Goal: Information Seeking & Learning: Understand process/instructions

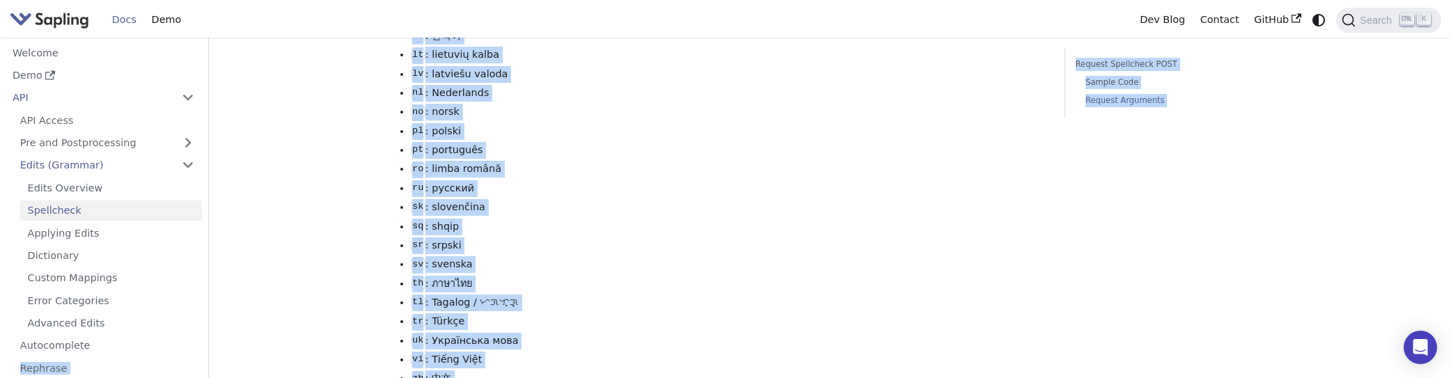
scroll to position [2234, 0]
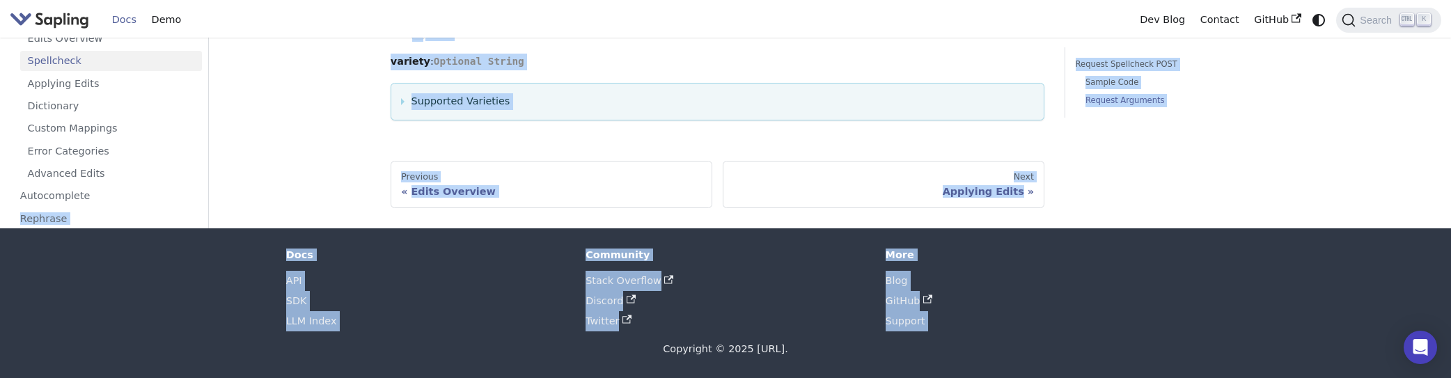
drag, startPoint x: 3, startPoint y: 380, endPoint x: -36, endPoint y: 683, distance: 305.6
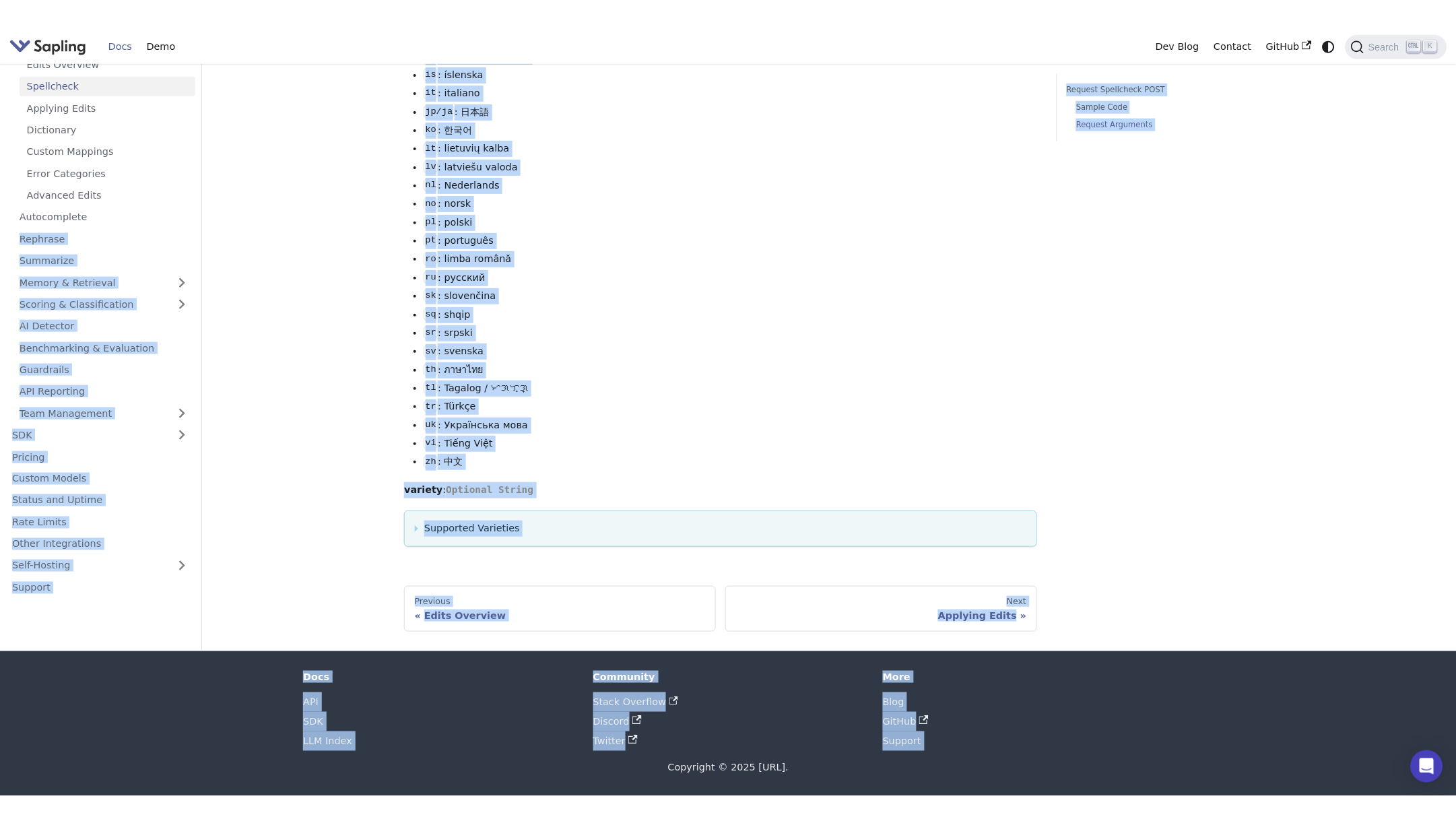
scroll to position [1703, 0]
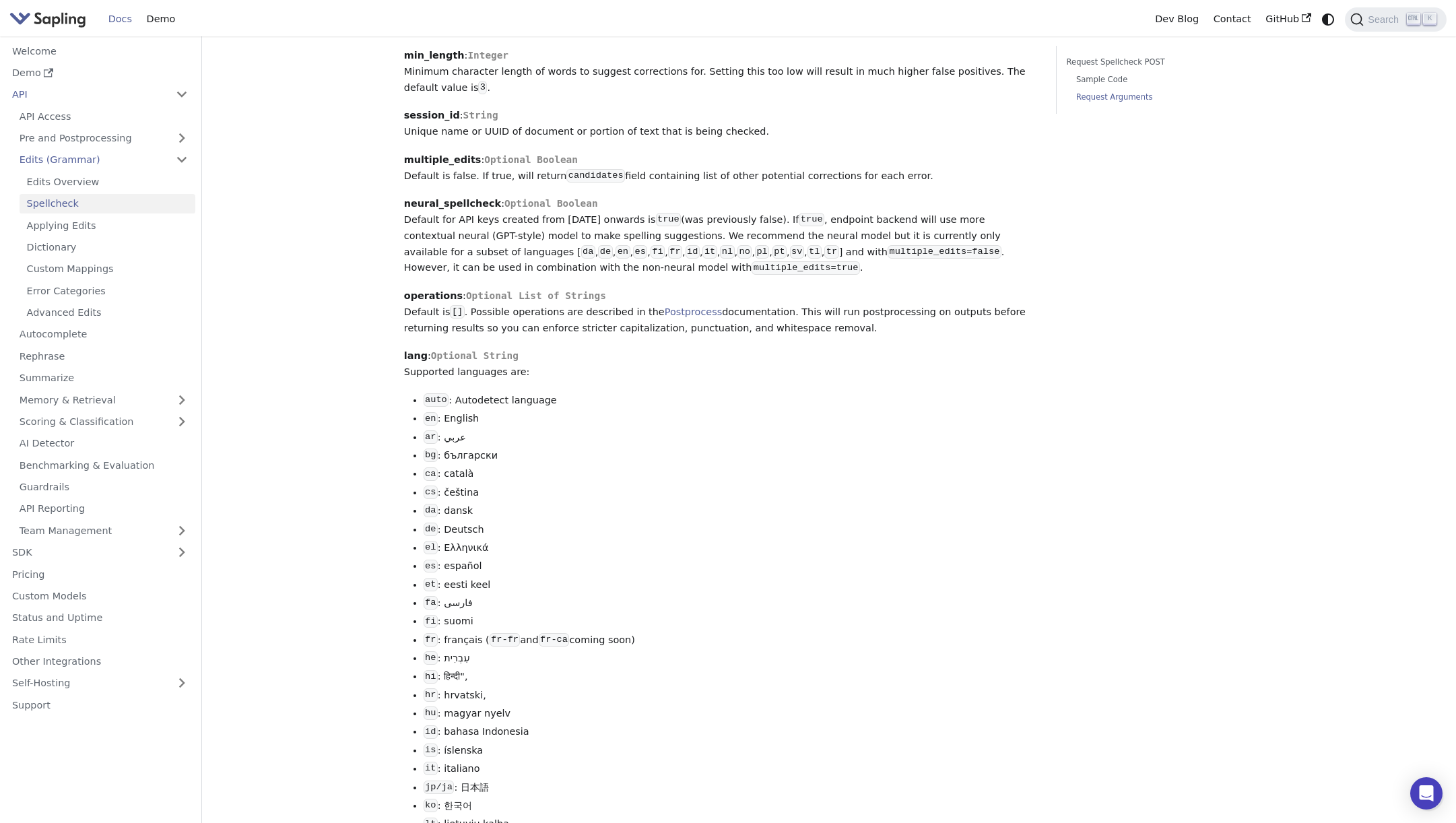
scroll to position [1164, 0]
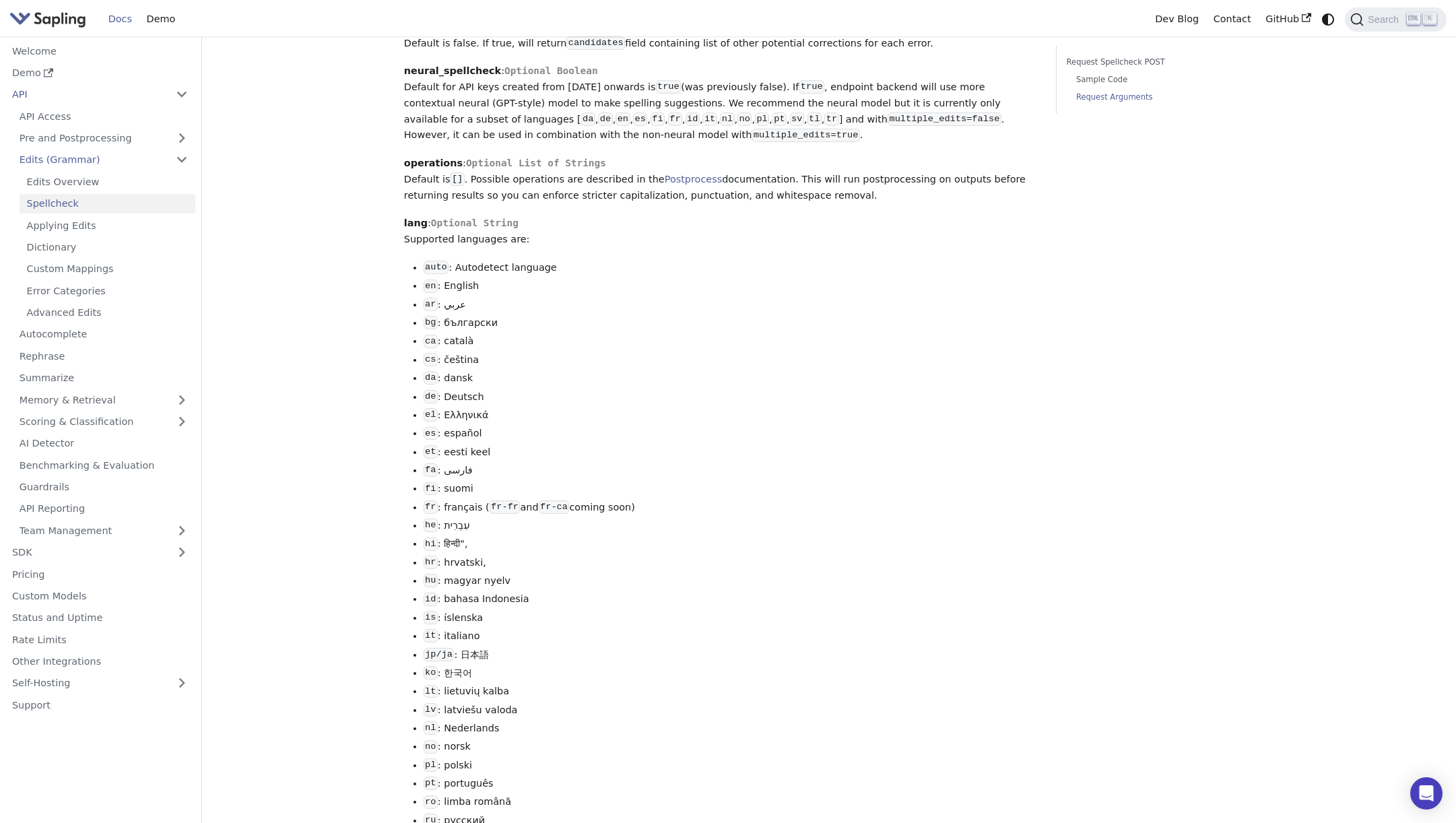
click at [567, 424] on li "el : Ελληνικά" at bounding box center [730, 415] width 614 height 16
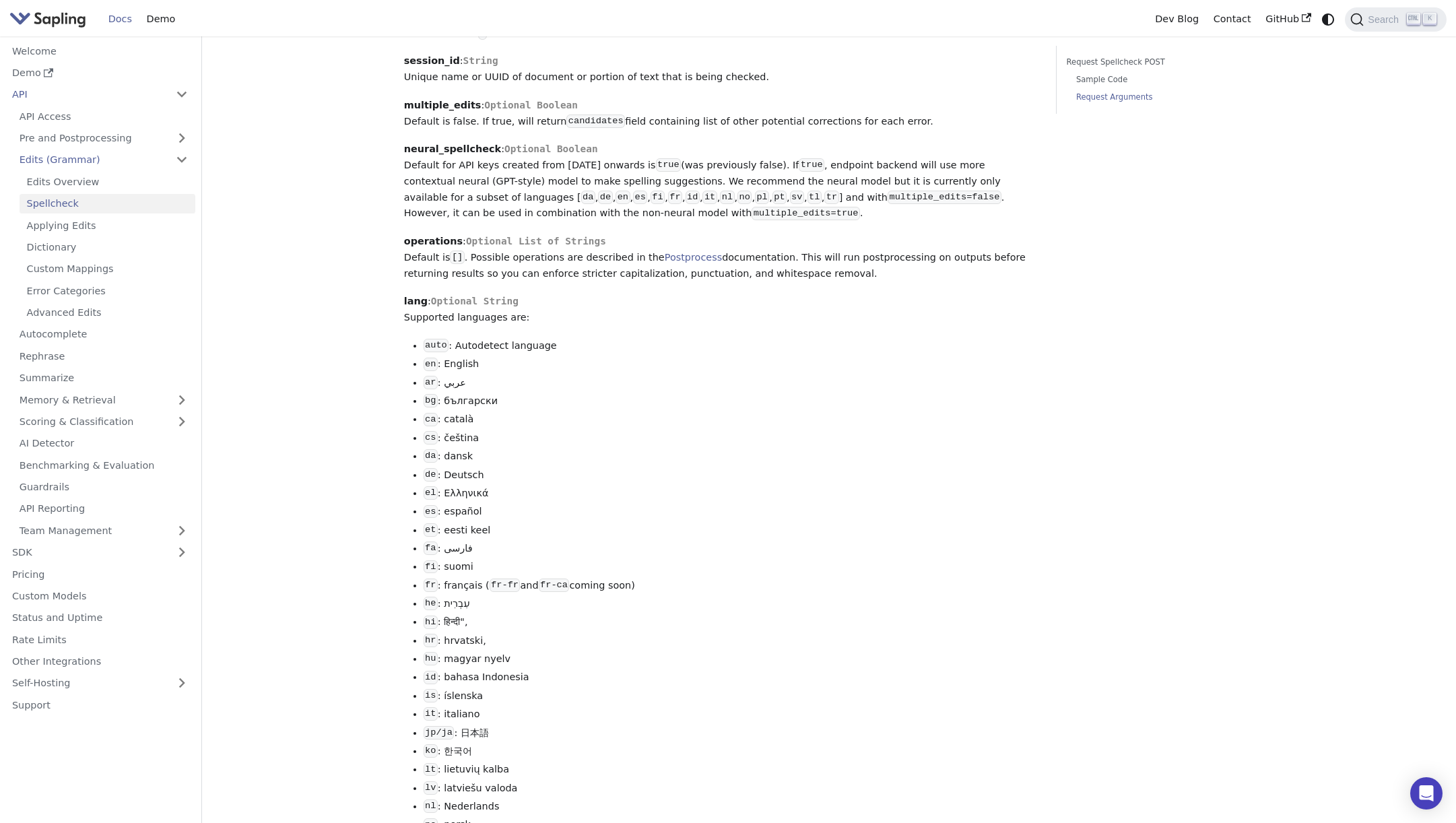
scroll to position [1153, 0]
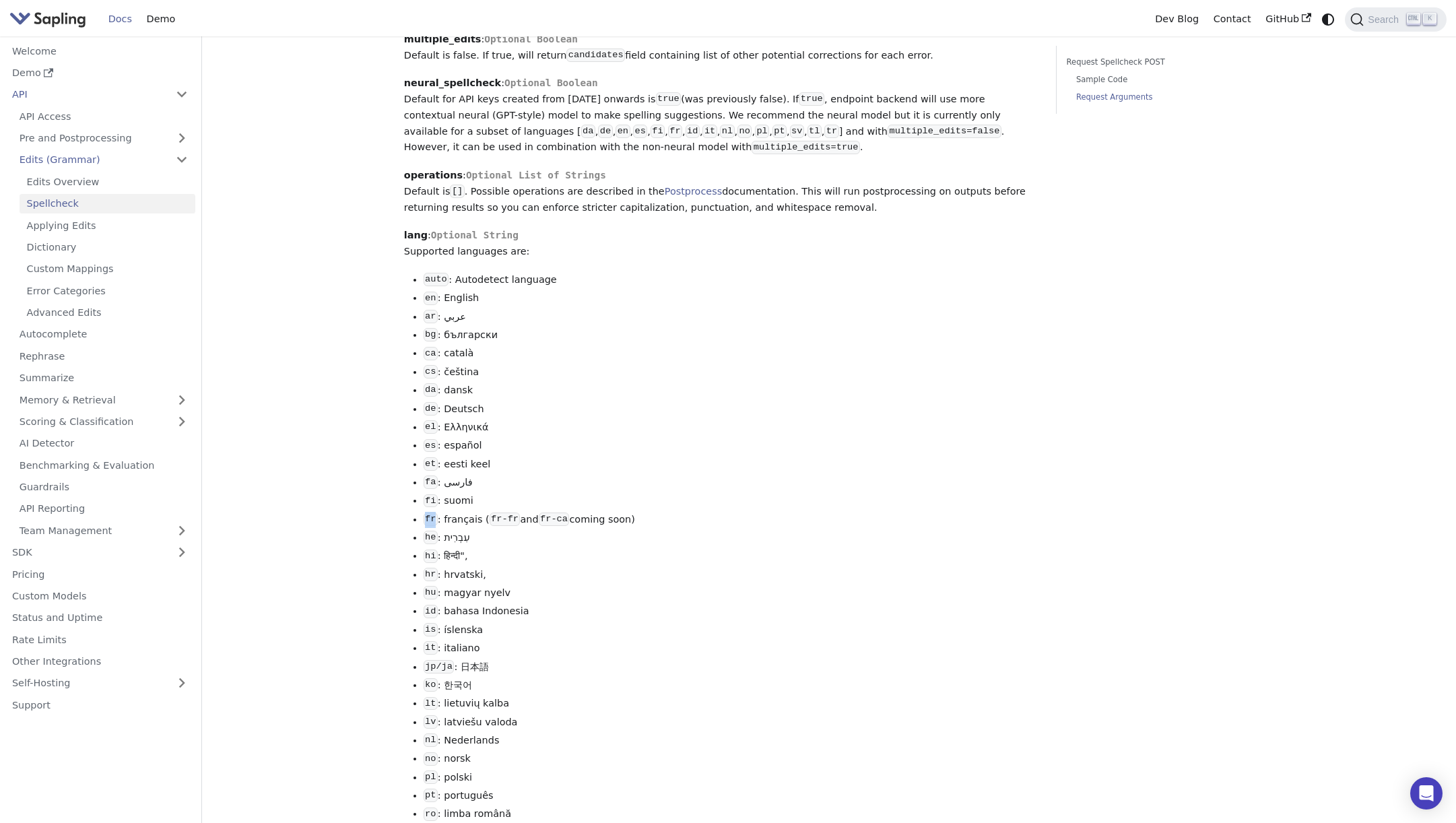
drag, startPoint x: 433, startPoint y: 526, endPoint x: 424, endPoint y: 524, distance: 9.2
click at [424, 524] on code "fr" at bounding box center [430, 519] width 15 height 14
copy code "fr"
click at [674, 603] on ul "auto : Autodetect language en : English ar : عربي bg : български ca : català cs…" at bounding box center [720, 648] width 633 height 753
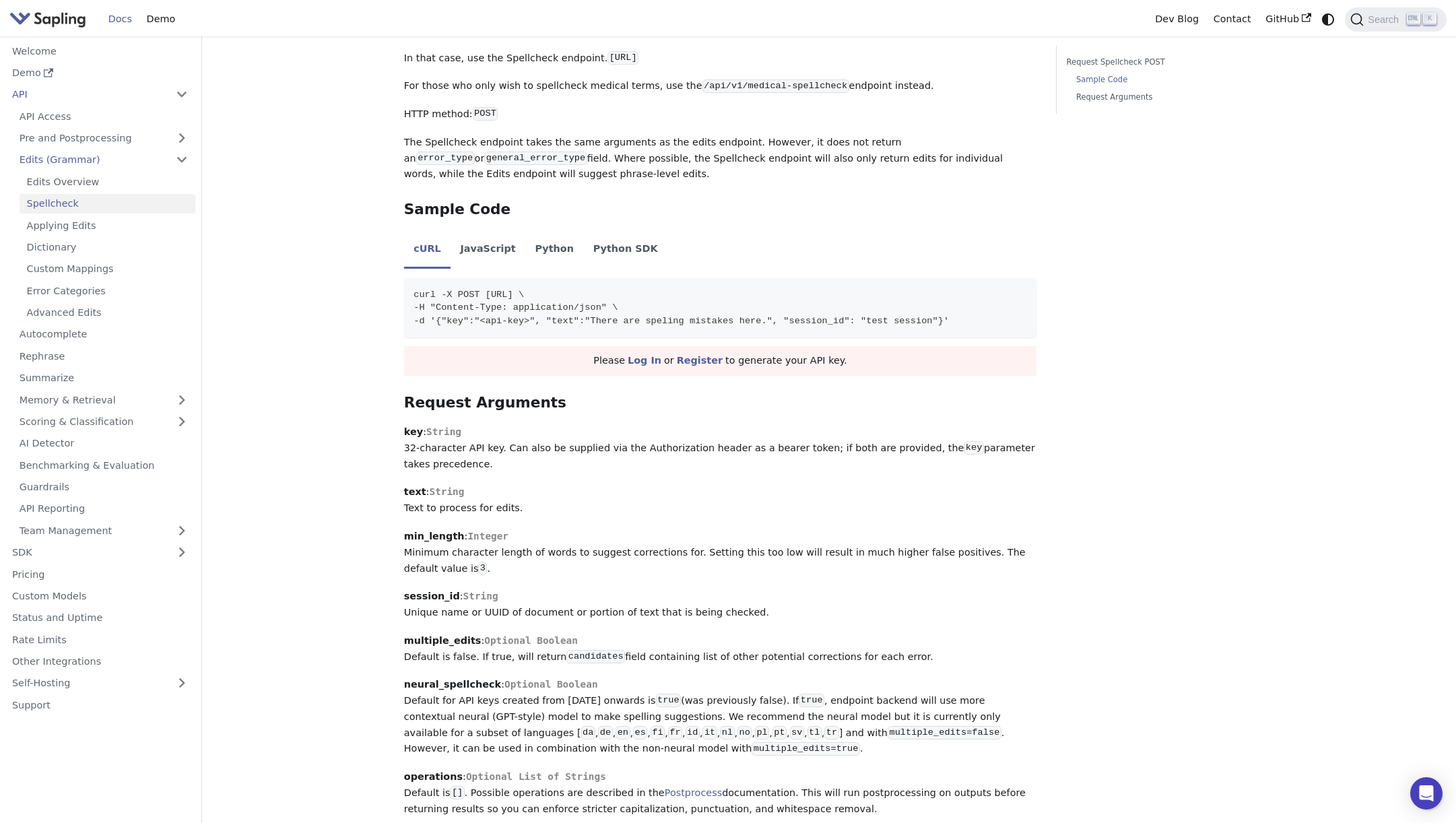
scroll to position [546, 0]
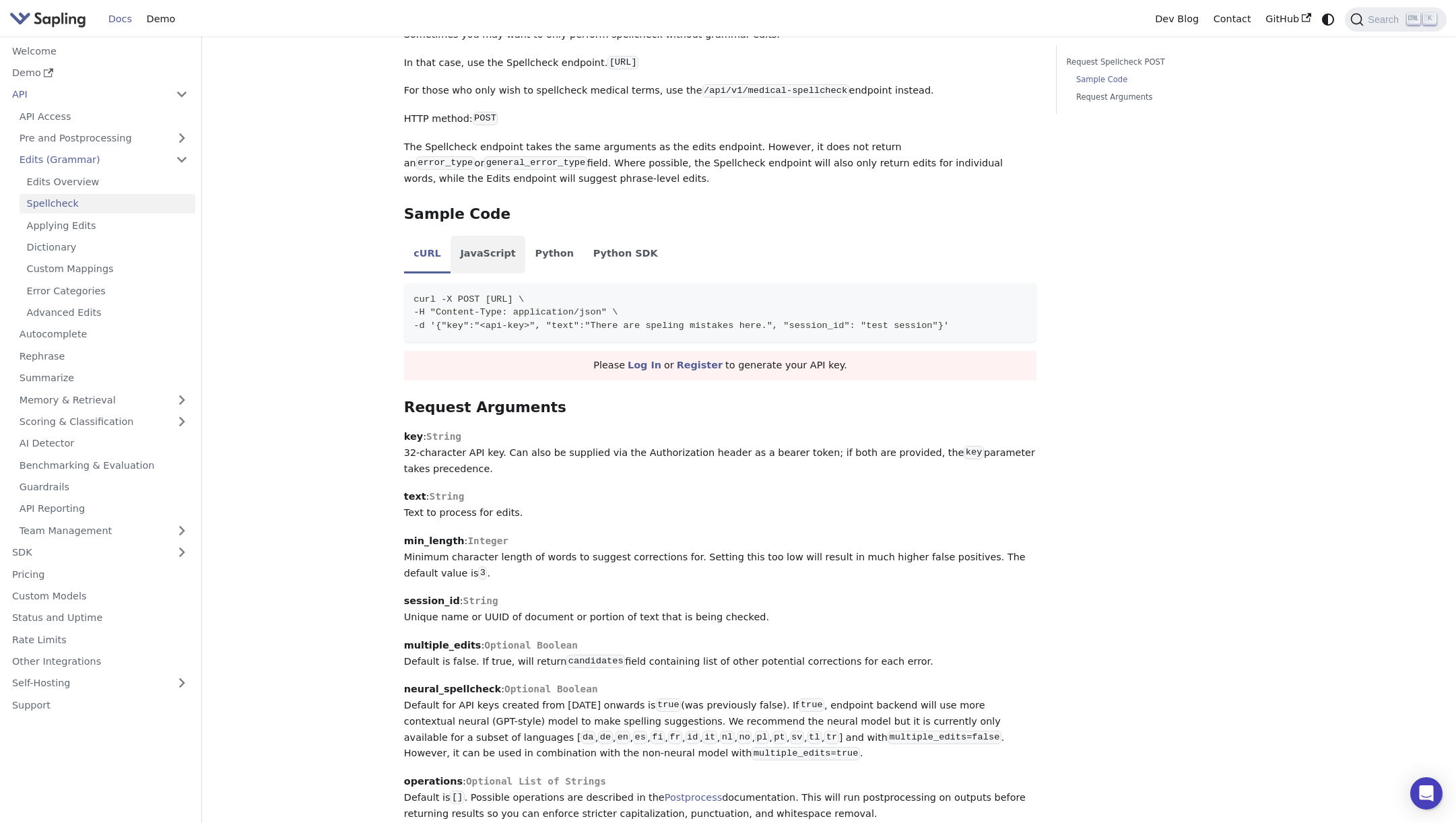
click at [486, 257] on li "JavaScript" at bounding box center [487, 254] width 74 height 38
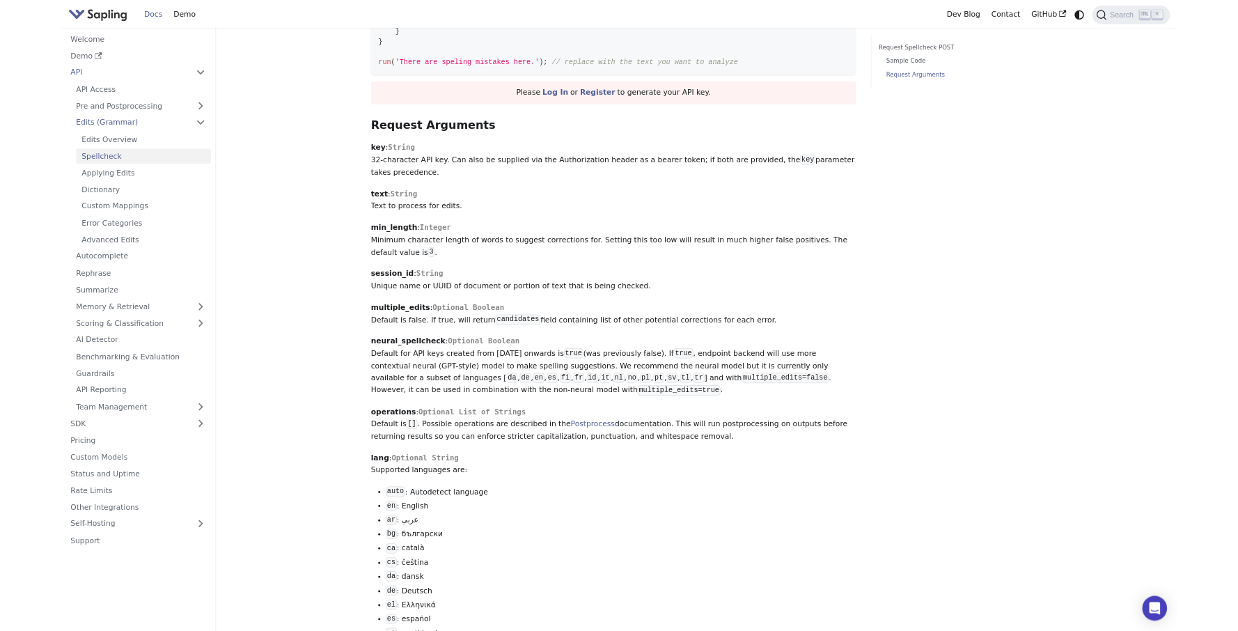
scroll to position [1122, 0]
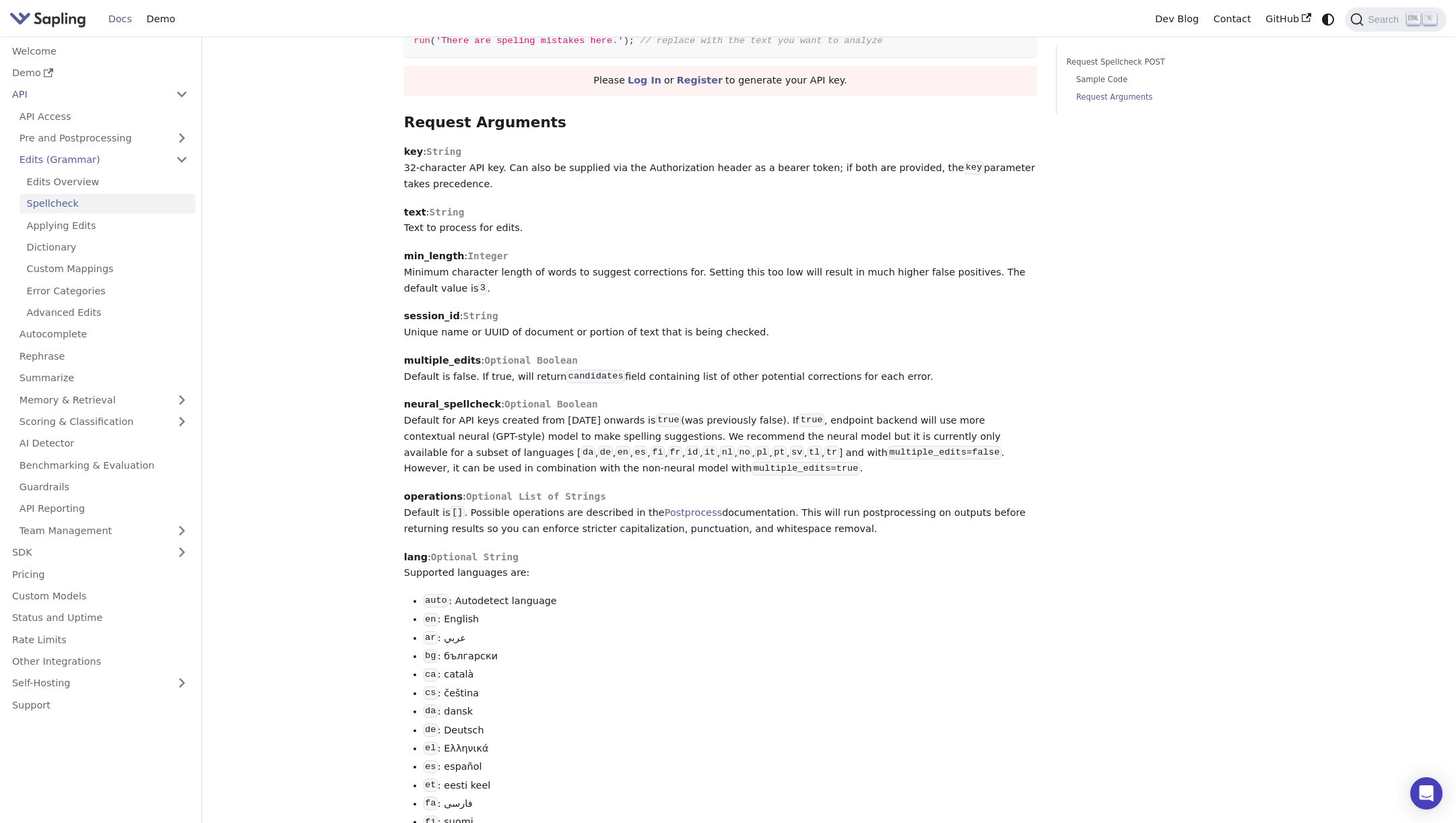
drag, startPoint x: 956, startPoint y: 405, endPoint x: 482, endPoint y: 8, distance: 618.3
click at [924, 402] on p "neural_spellcheck : Optional Boolean Default for API keys created from [DATE] o…" at bounding box center [720, 436] width 633 height 80
drag, startPoint x: 946, startPoint y: 761, endPoint x: 927, endPoint y: 727, distance: 38.9
